Goal: Transaction & Acquisition: Subscribe to service/newsletter

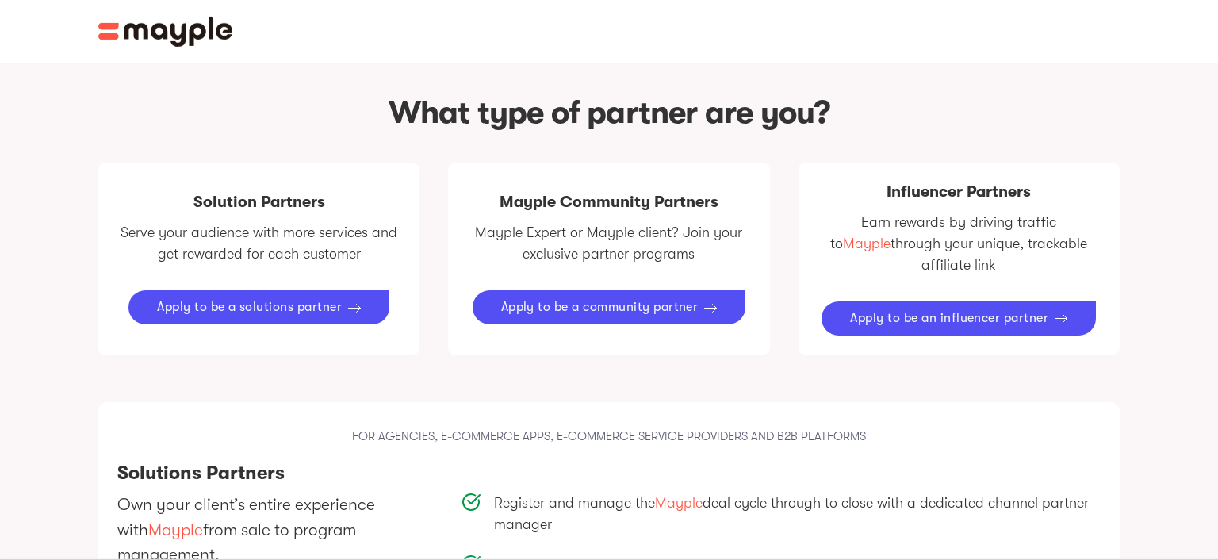
scroll to position [837, 0]
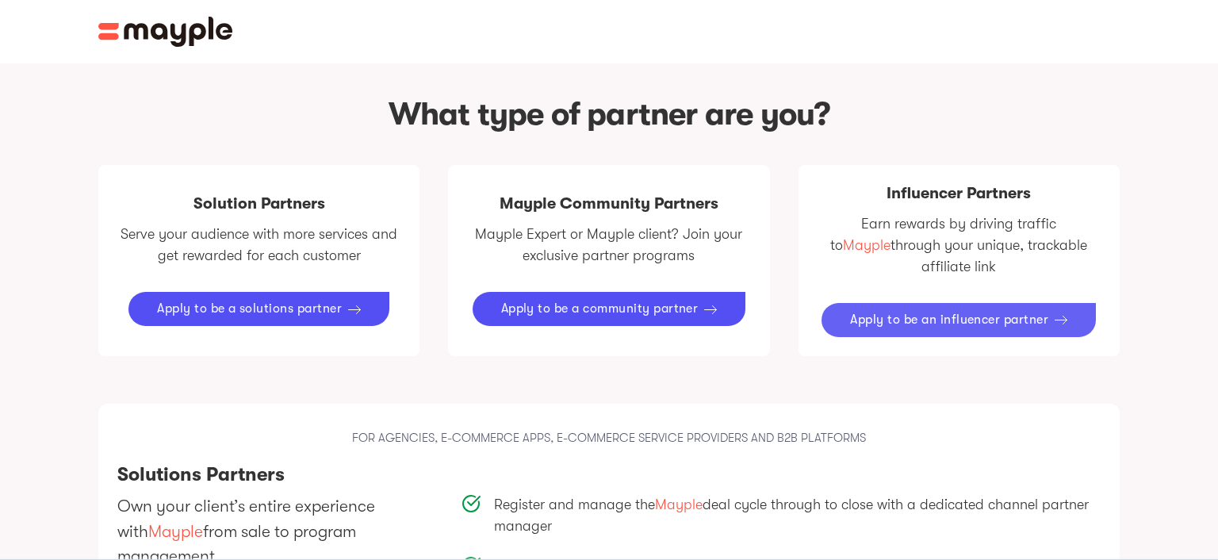
click at [947, 312] on div "Apply to be an influencer partner" at bounding box center [949, 319] width 198 height 15
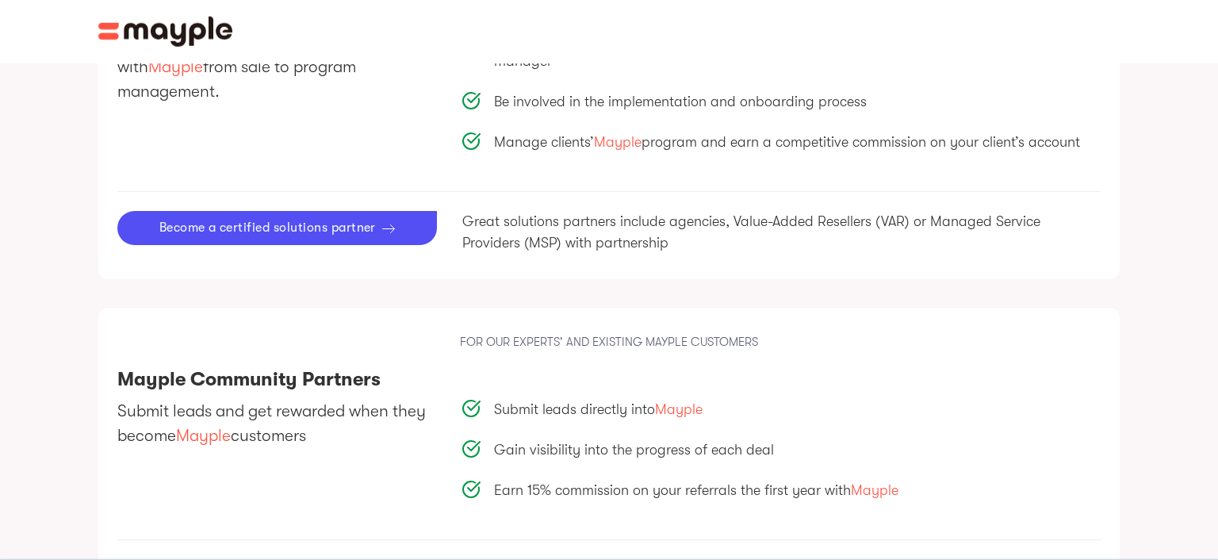
scroll to position [1321, 0]
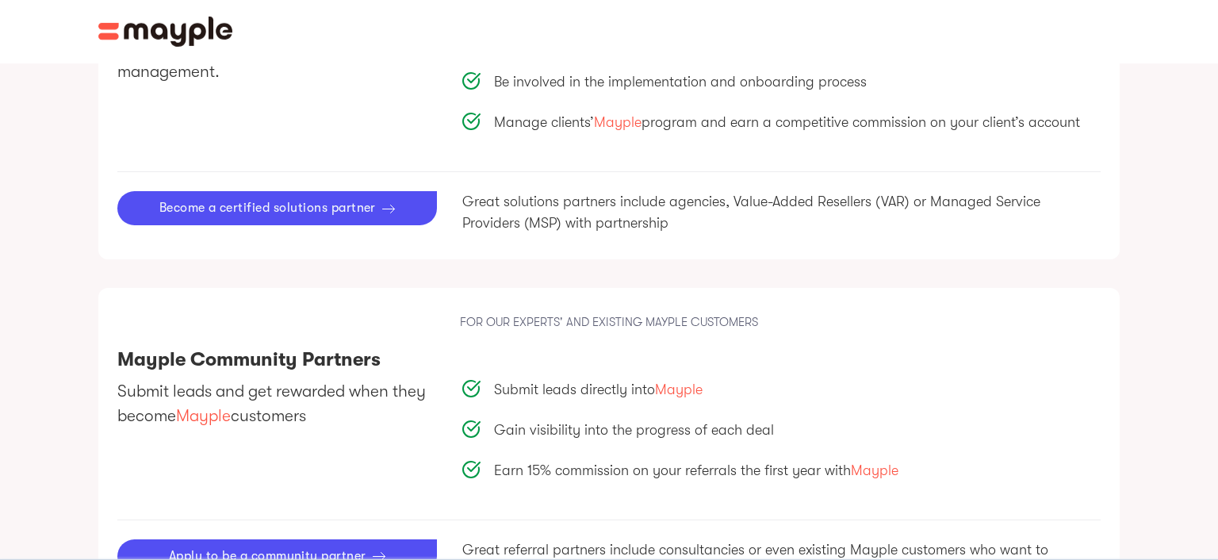
click at [293, 422] on div "Submit leads and get rewarded when they become Mayple customers Submit leads di…" at bounding box center [608, 449] width 983 height 141
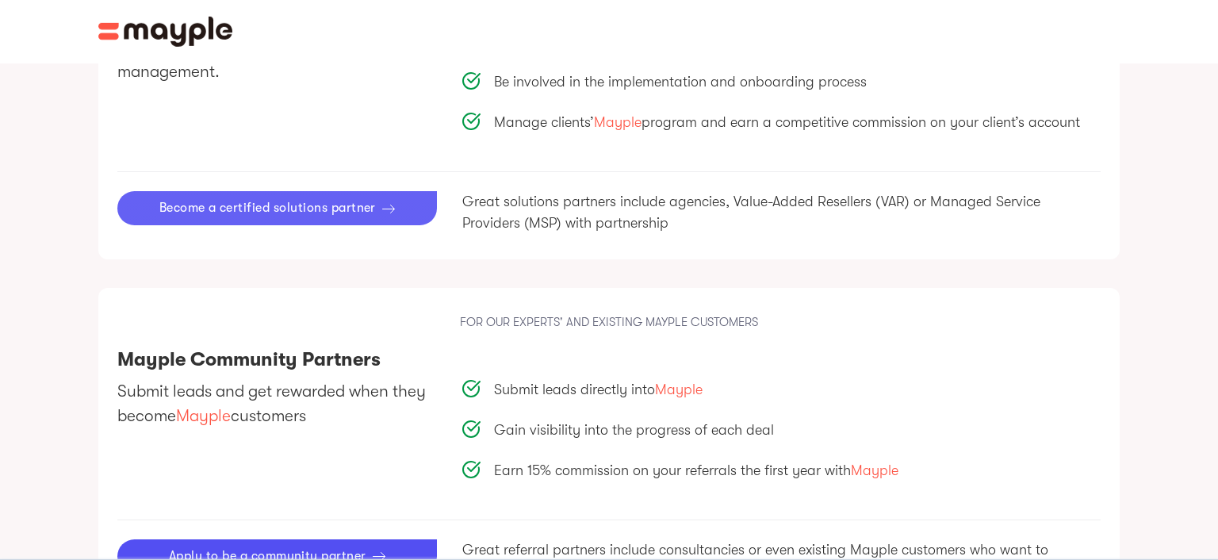
click at [333, 201] on div "Become a certified solutions partner" at bounding box center [267, 208] width 216 height 15
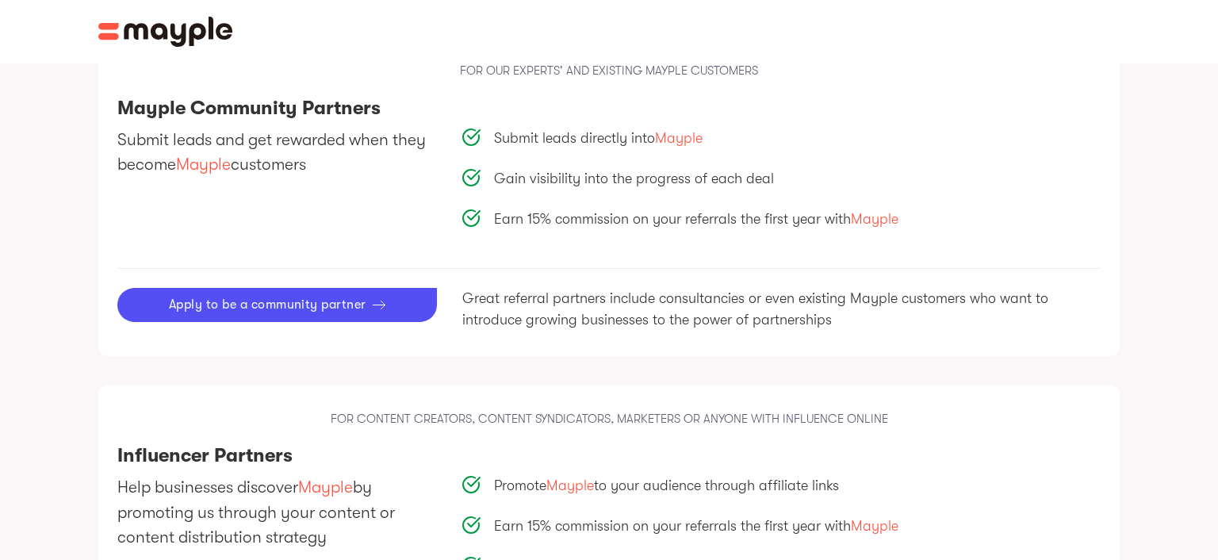
scroll to position [1991, 0]
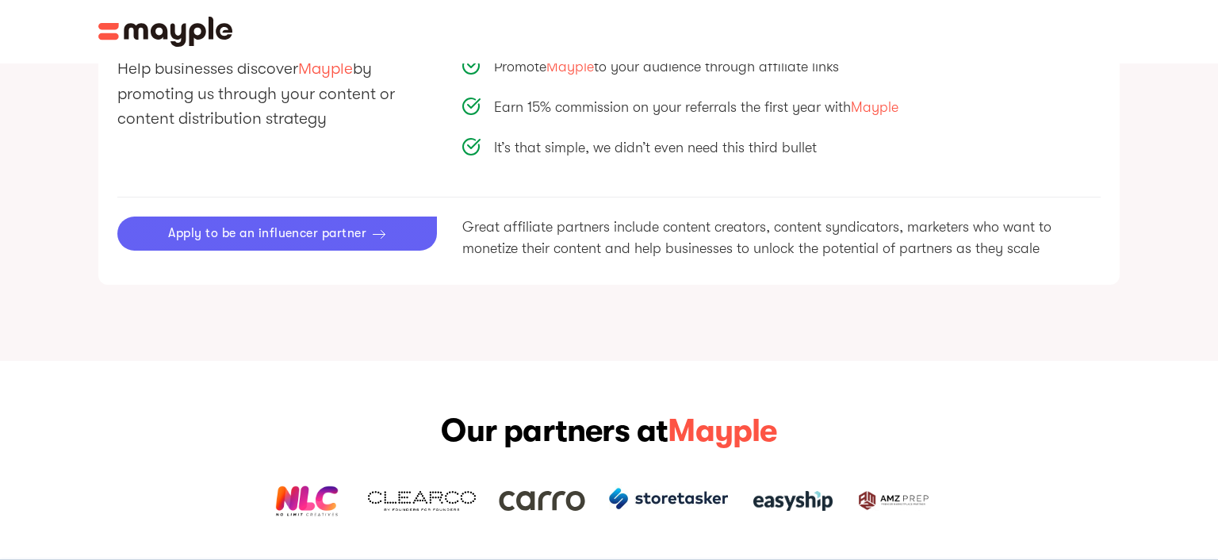
click at [277, 226] on div "Apply to be an influencer partner" at bounding box center [267, 233] width 198 height 15
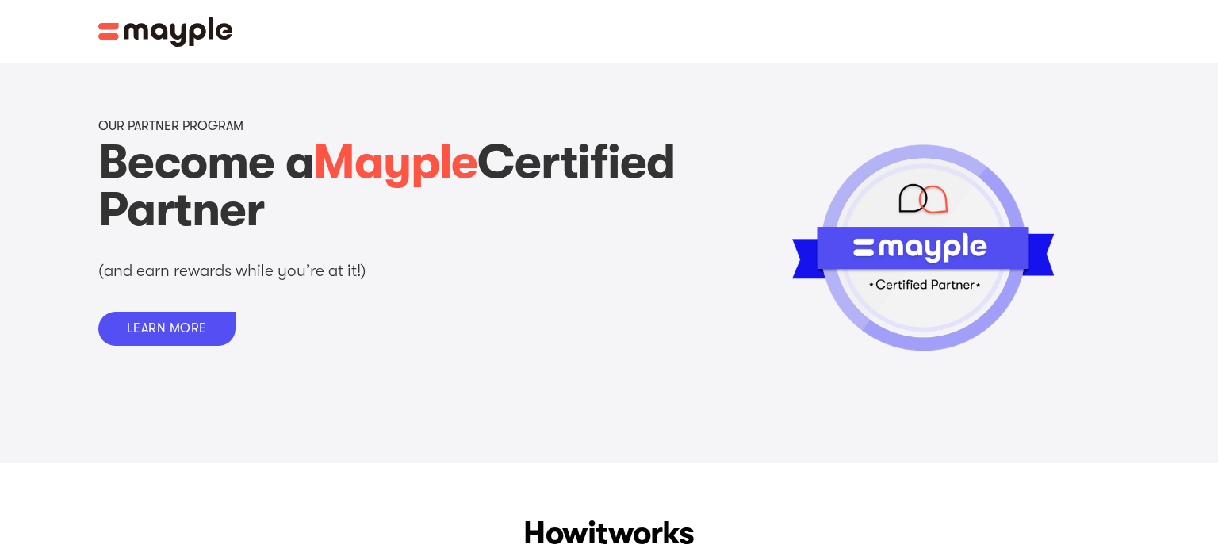
scroll to position [1991, 0]
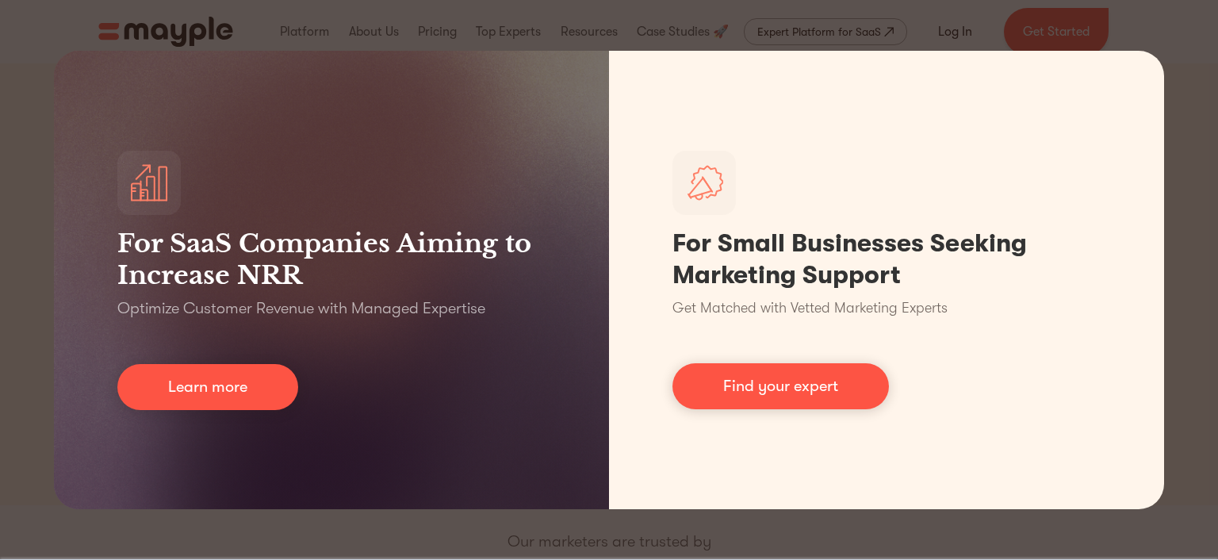
click at [25, 81] on div "For SaaS Companies Aiming to Increase NRR Optimize Customer Revenue with Manage…" at bounding box center [609, 280] width 1218 height 560
click at [1195, 105] on div "For SaaS Companies Aiming to Increase NRR Optimize Customer Revenue with Manage…" at bounding box center [609, 280] width 1218 height 560
click at [29, 90] on div "For SaaS Companies Aiming to Increase NRR Optimize Customer Revenue with Manage…" at bounding box center [609, 280] width 1218 height 560
click at [323, 28] on div "For SaaS Companies Aiming to Increase NRR Optimize Customer Revenue with Manage…" at bounding box center [609, 280] width 1218 height 560
click at [669, 37] on div "For SaaS Companies Aiming to Increase NRR Optimize Customer Revenue with Manage…" at bounding box center [609, 280] width 1218 height 560
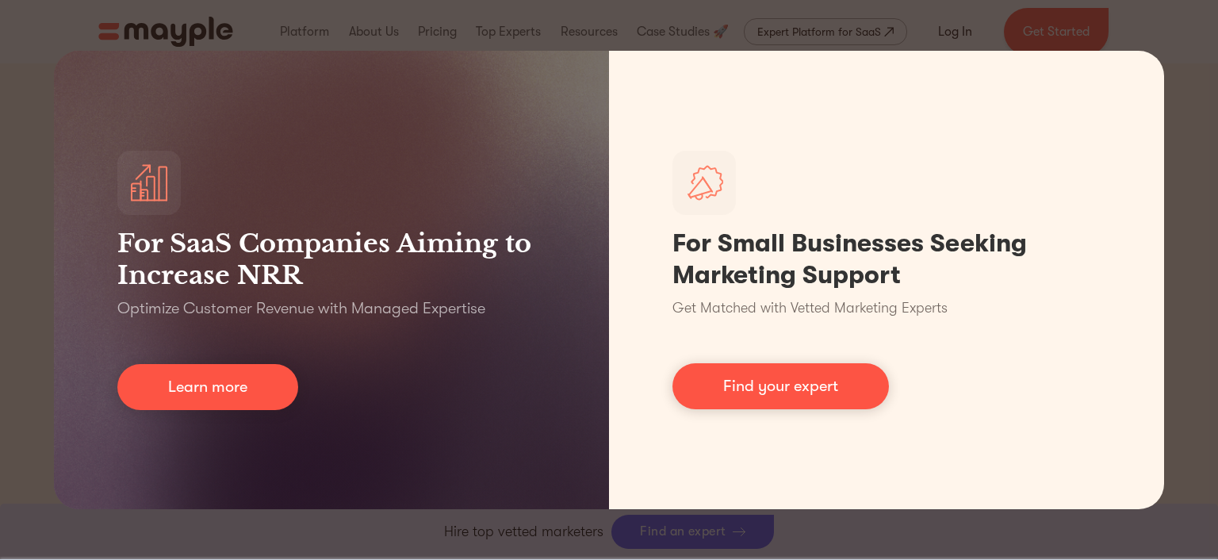
scroll to position [1339, 0]
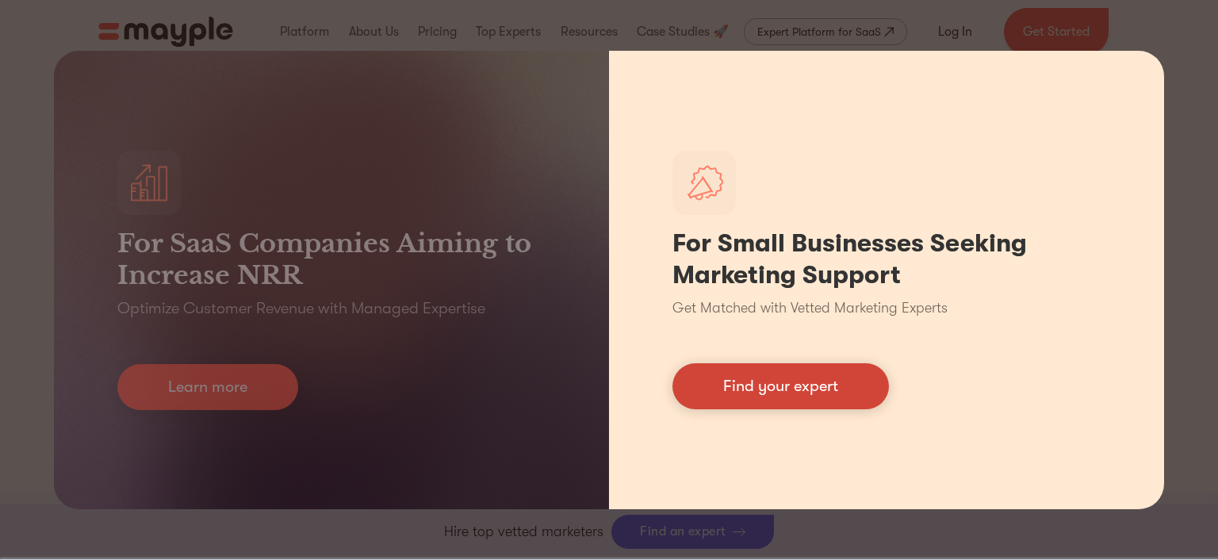
click at [813, 392] on link "Find your expert" at bounding box center [780, 386] width 216 height 46
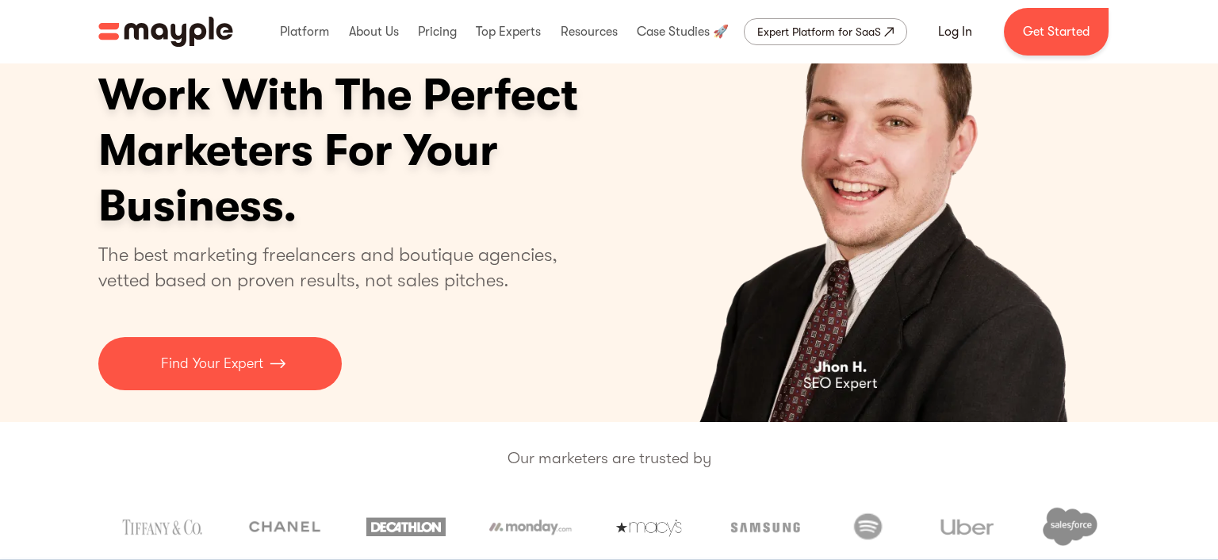
scroll to position [0, 0]
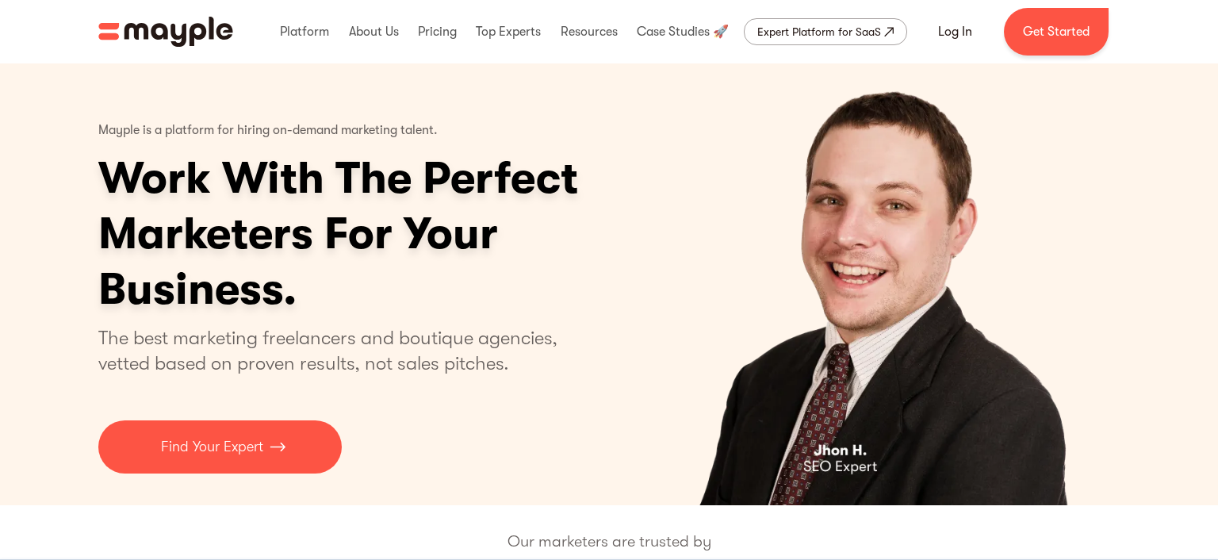
click at [189, 34] on img "home" at bounding box center [165, 32] width 135 height 30
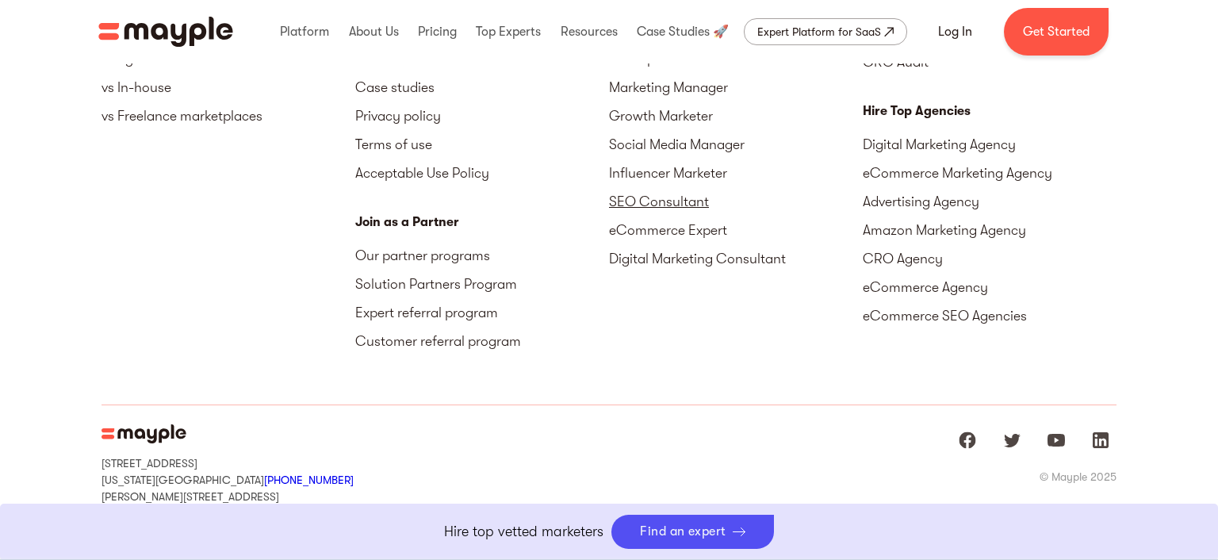
scroll to position [7307, 0]
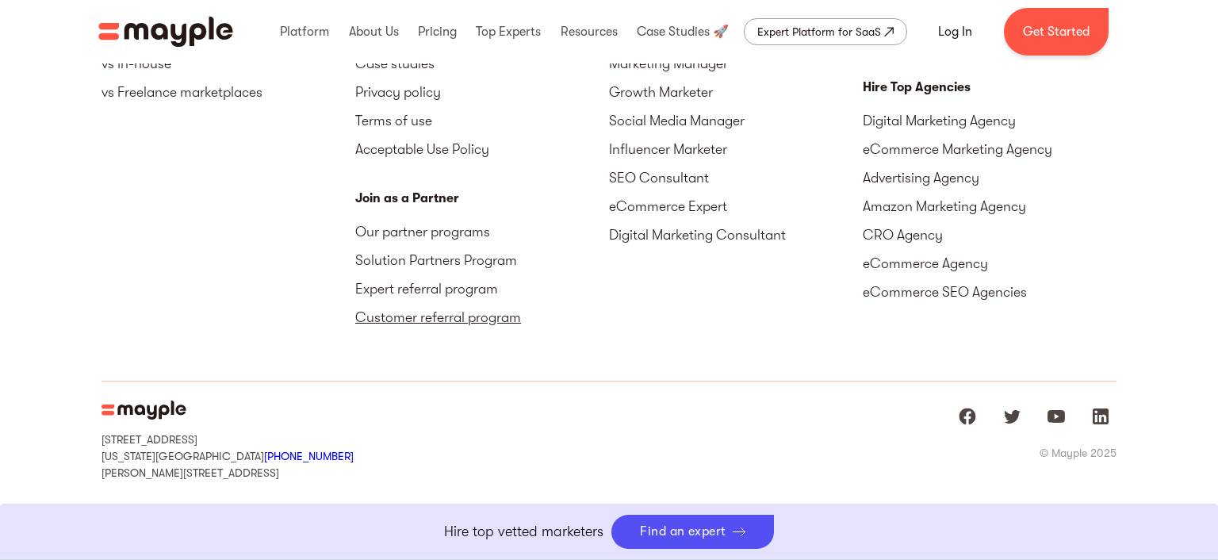
click at [433, 312] on link "Customer referral program" at bounding box center [482, 317] width 254 height 29
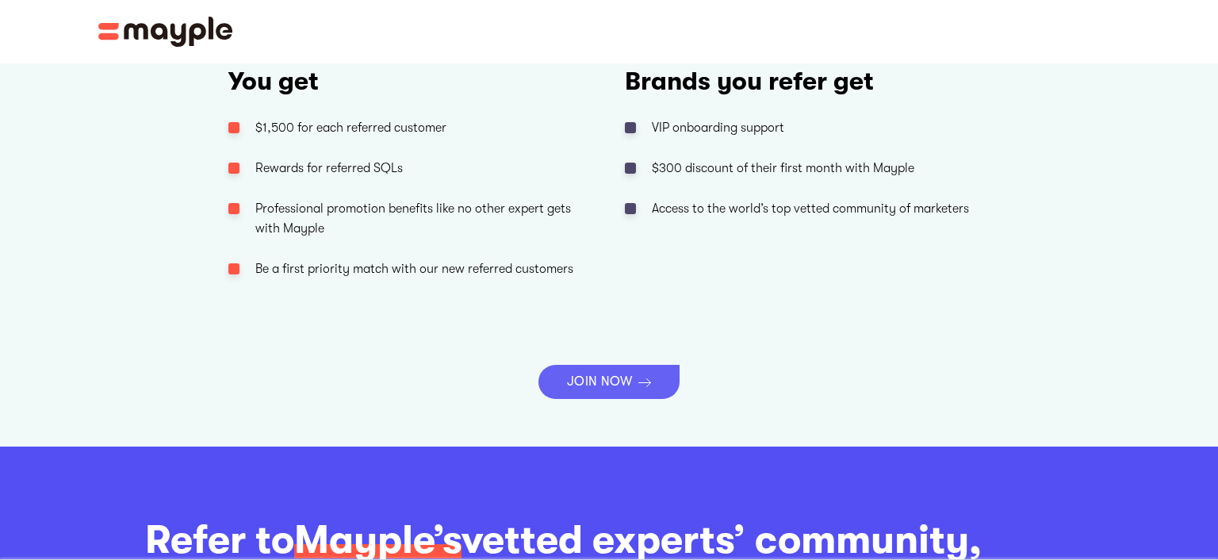
scroll to position [1088, 0]
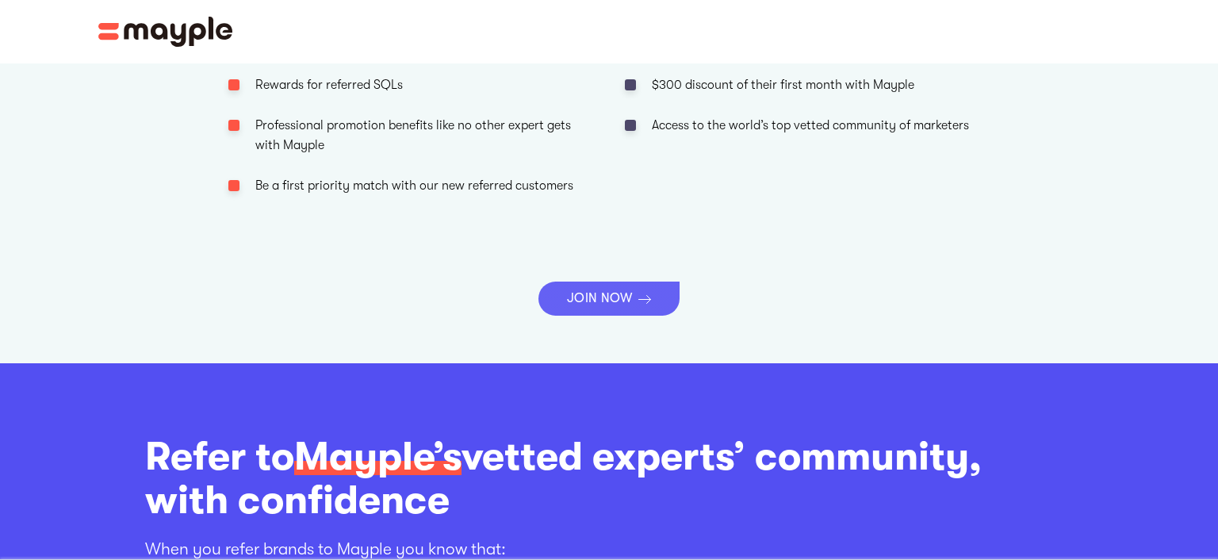
click at [598, 293] on div "JOIN NOW" at bounding box center [600, 298] width 66 height 15
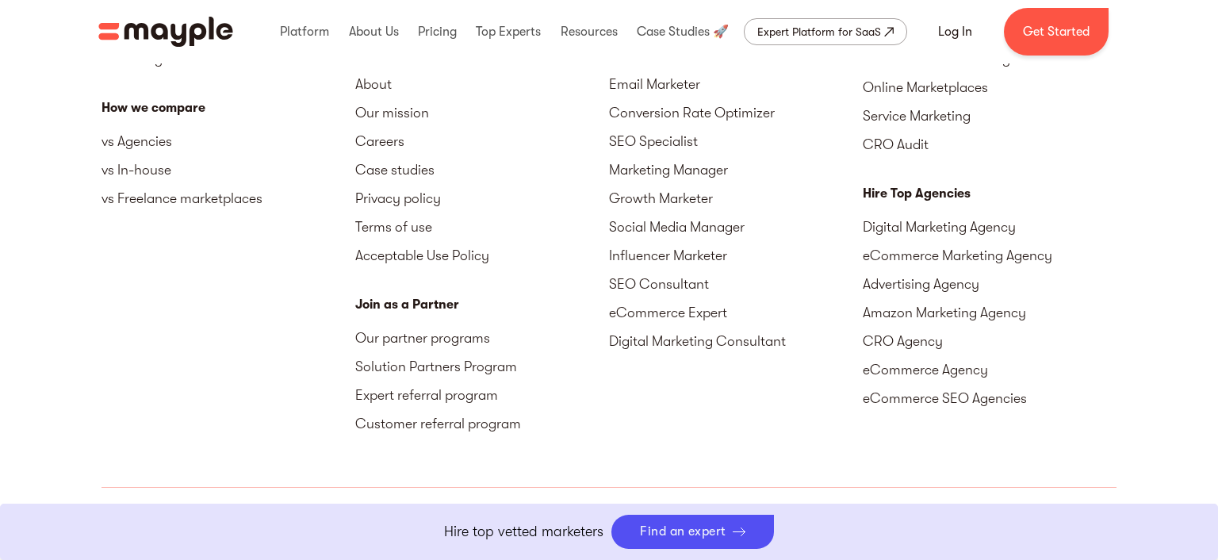
scroll to position [7307, 0]
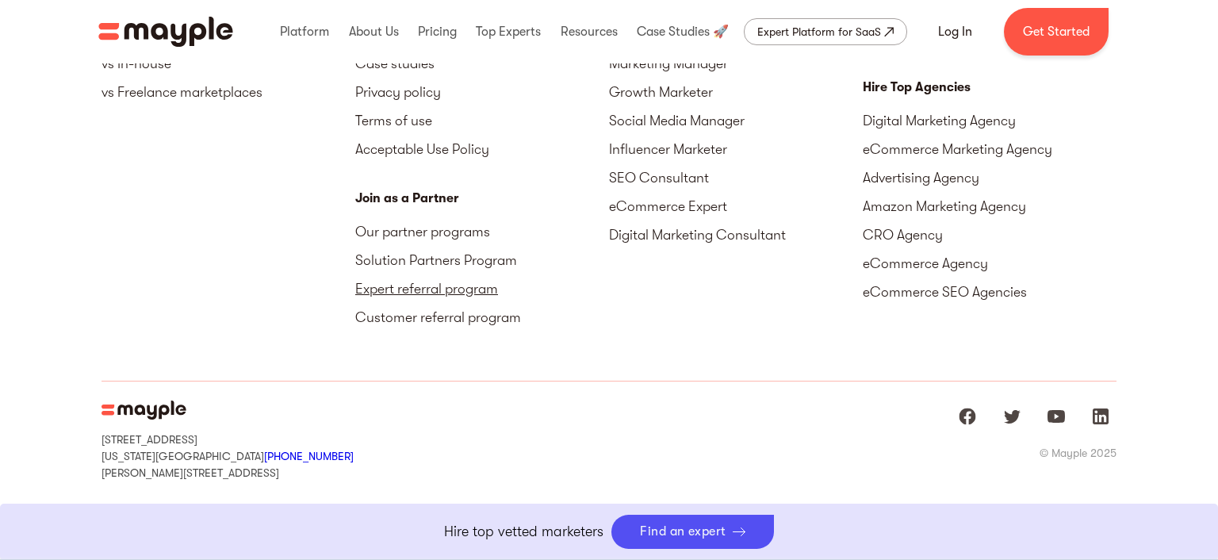
click at [382, 288] on link "Expert referral program" at bounding box center [482, 288] width 254 height 29
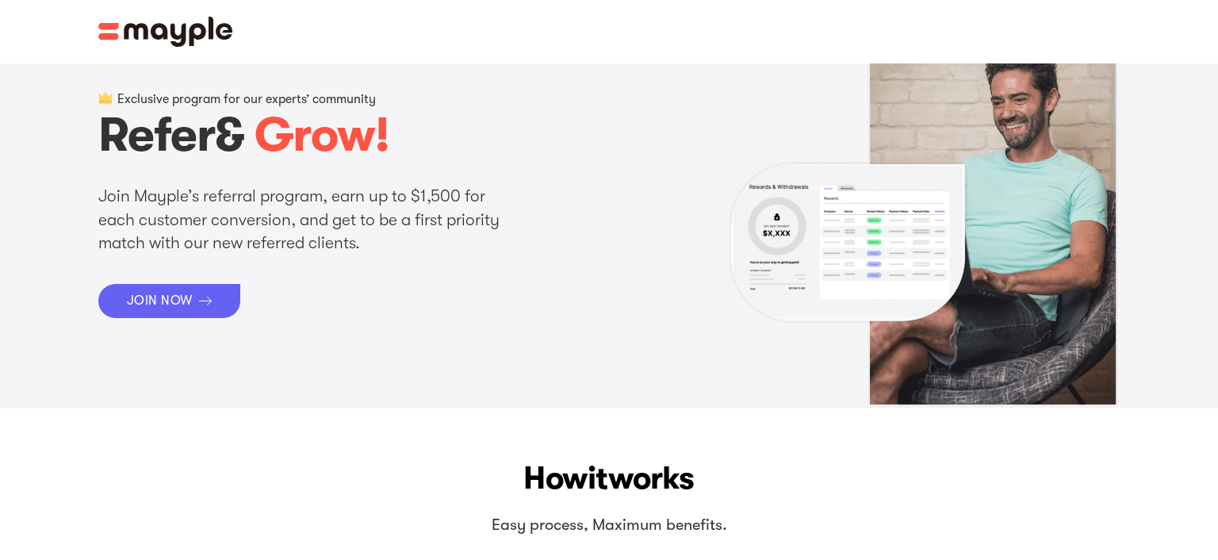
click at [165, 305] on div "JOIN NOW" at bounding box center [160, 300] width 66 height 15
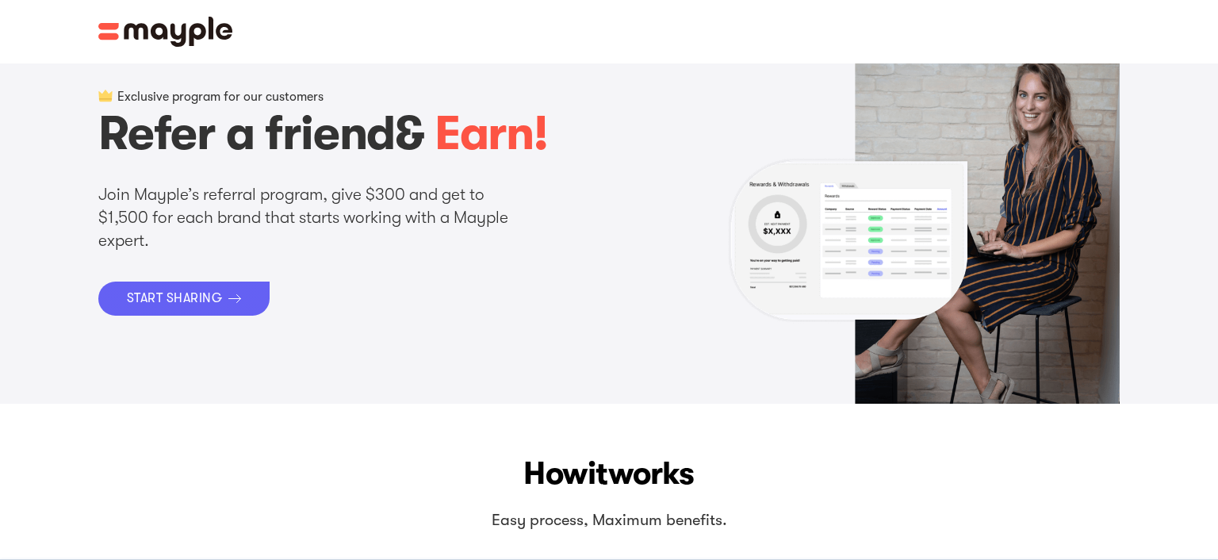
click at [212, 303] on div "START SHARING" at bounding box center [174, 298] width 95 height 15
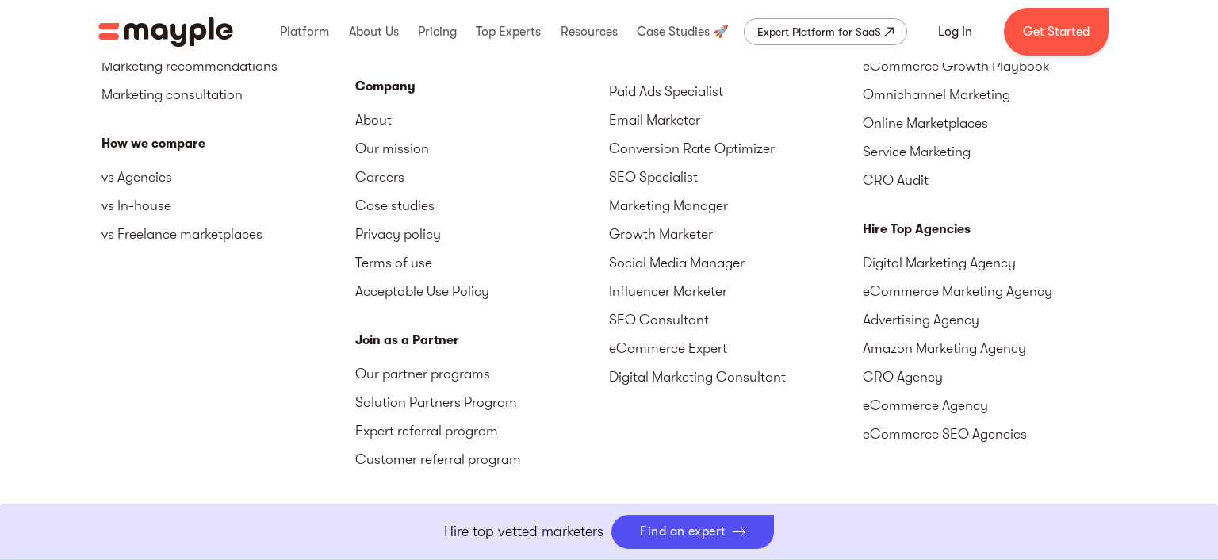
scroll to position [7149, 0]
